Goal: Information Seeking & Learning: Check status

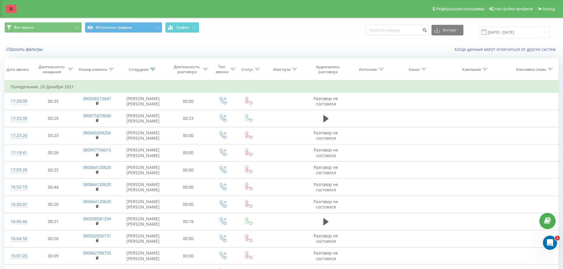
click at [8, 8] on link at bounding box center [11, 9] width 11 height 8
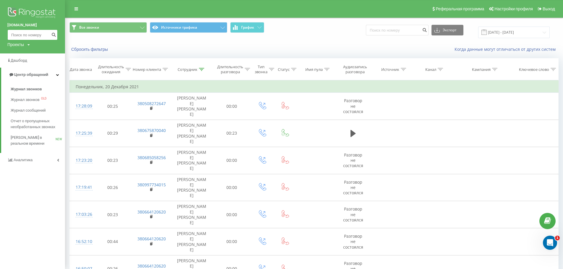
click at [33, 33] on input at bounding box center [32, 35] width 50 height 11
paste input "380503423780"
type input "380503423780"
click at [53, 33] on icon "submit" at bounding box center [53, 34] width 5 height 4
